Goal: Task Accomplishment & Management: Manage account settings

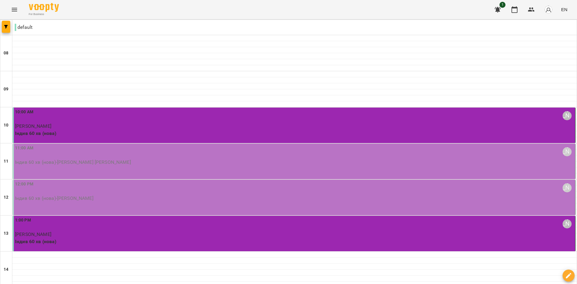
scroll to position [240, 0]
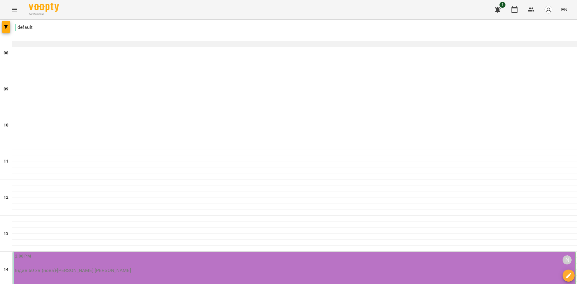
scroll to position [150, 0]
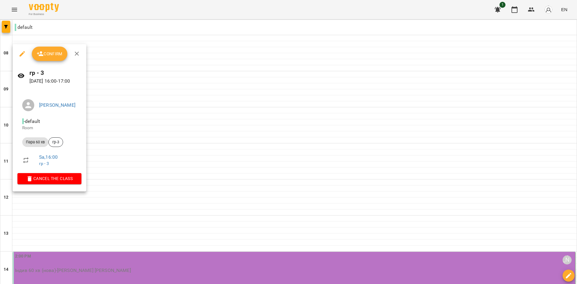
click at [54, 56] on span "Confirm" at bounding box center [50, 53] width 26 height 7
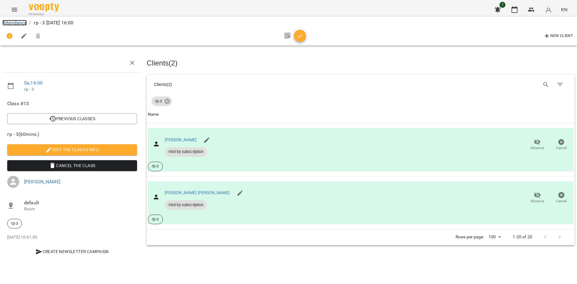
click at [20, 21] on link "Attendance" at bounding box center [14, 23] width 24 height 6
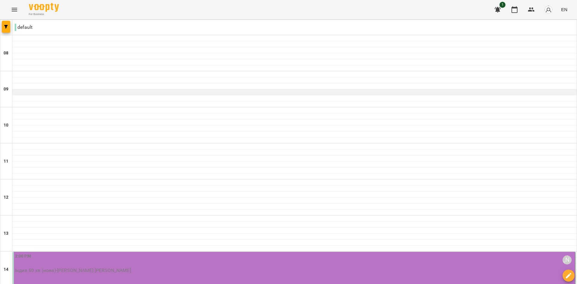
scroll to position [296, 0]
type input "**********"
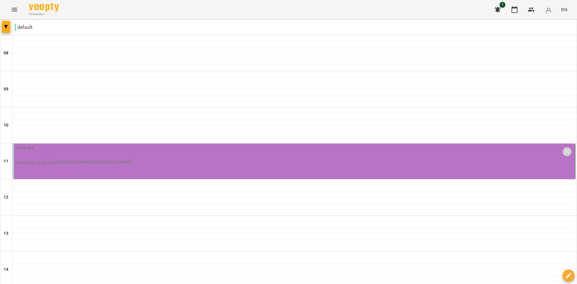
scroll to position [90, 0]
click at [102, 145] on div "11:00 AM [PERSON_NAME]" at bounding box center [294, 152] width 559 height 14
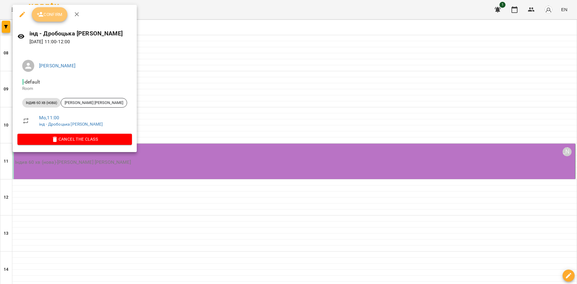
click at [45, 13] on span "Confirm" at bounding box center [50, 14] width 26 height 7
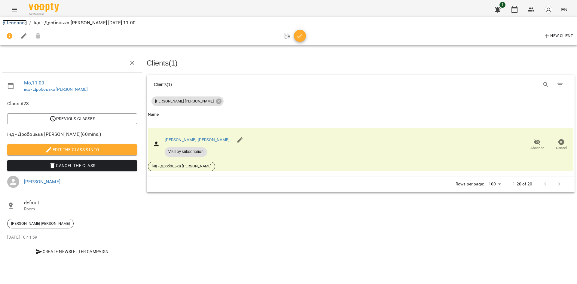
click at [21, 20] on link "Attendance" at bounding box center [14, 23] width 24 height 6
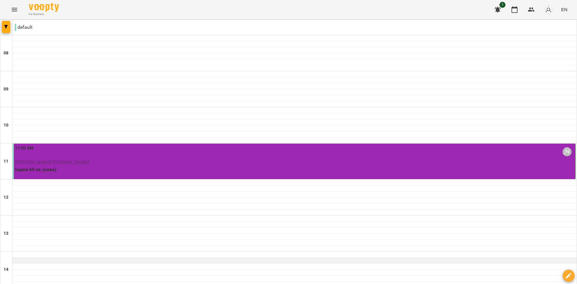
scroll to position [240, 0]
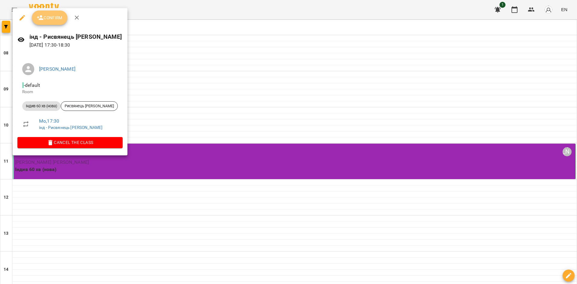
click at [47, 18] on span "Confirm" at bounding box center [50, 17] width 26 height 7
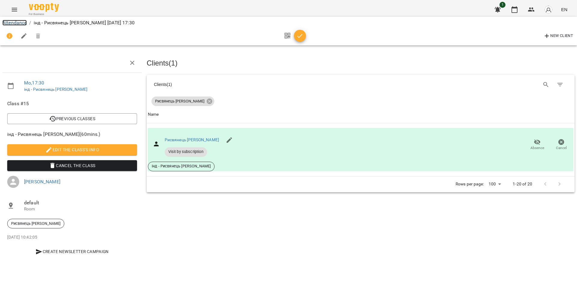
click at [23, 23] on link "Attendance" at bounding box center [14, 23] width 24 height 6
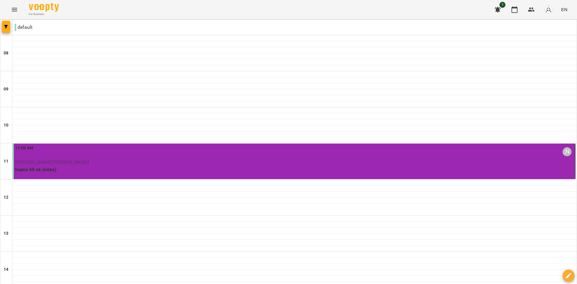
scroll to position [296, 0]
